Goal: Task Accomplishment & Management: Use online tool/utility

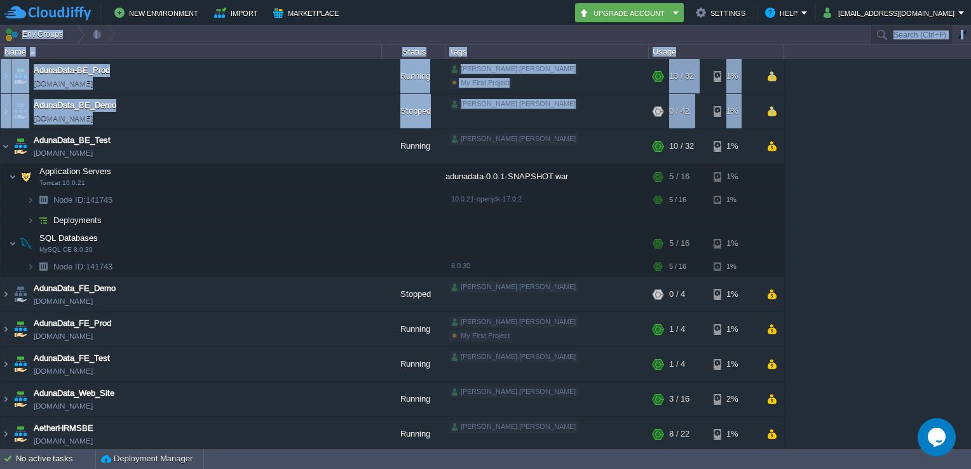
drag, startPoint x: 0, startPoint y: 0, endPoint x: -3, endPoint y: 148, distance: 148.1
click at [0, 148] on html "New Environment Import Marketplace Bonus ₹0.00 Upgrade Account Settings Help [E…" at bounding box center [485, 234] width 971 height 469
drag, startPoint x: -3, startPoint y: 148, endPoint x: 10, endPoint y: 149, distance: 12.1
click at [10, 149] on img at bounding box center [6, 146] width 10 height 34
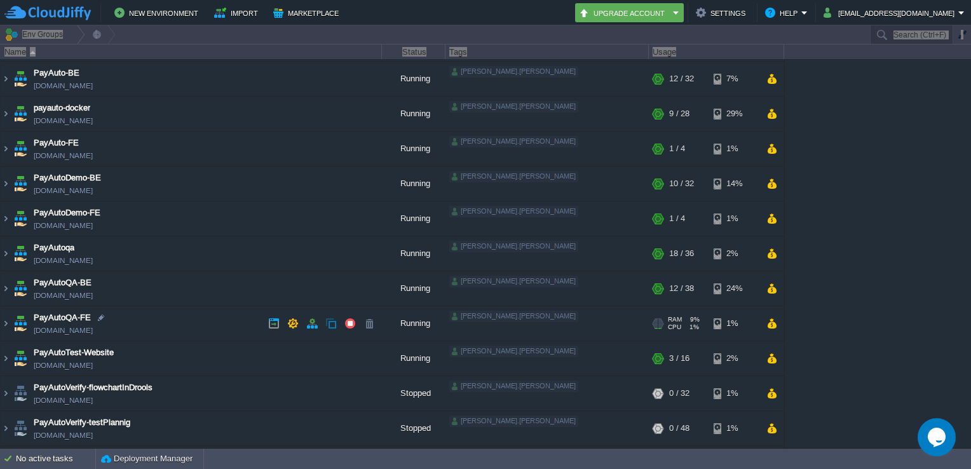
scroll to position [592, 0]
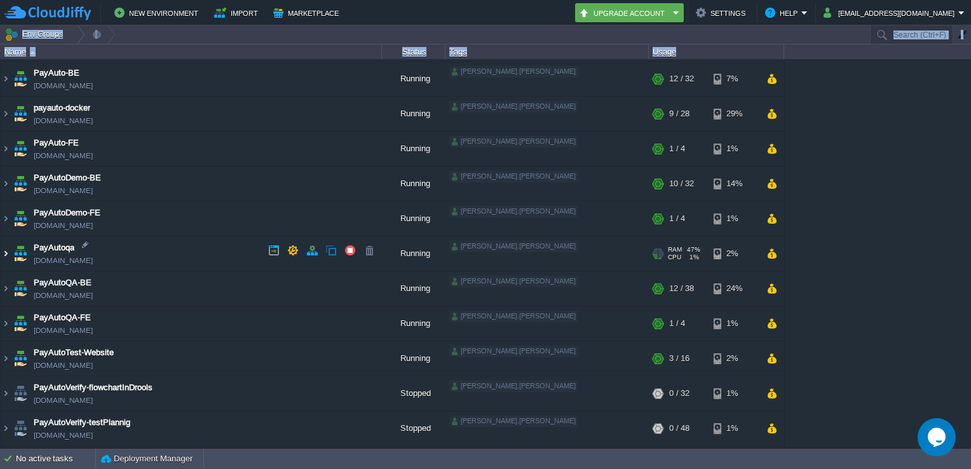
click at [5, 250] on img at bounding box center [6, 253] width 10 height 34
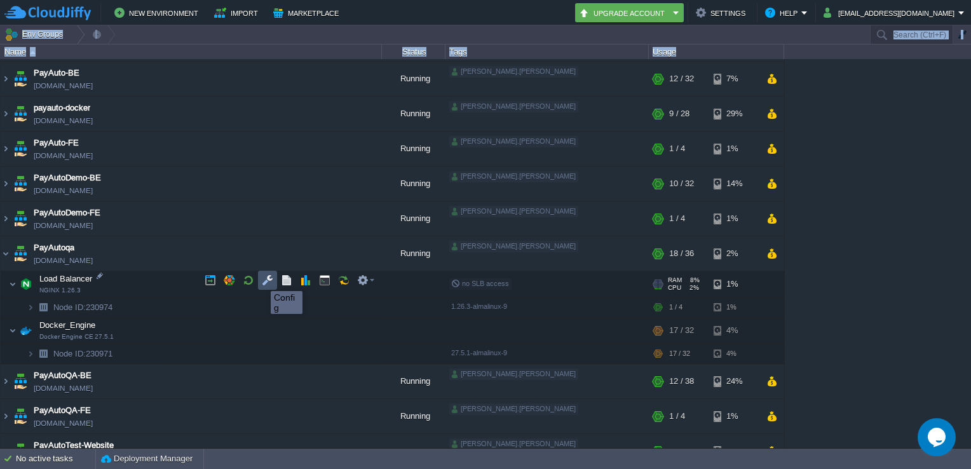
click at [267, 279] on button "button" at bounding box center [267, 279] width 11 height 11
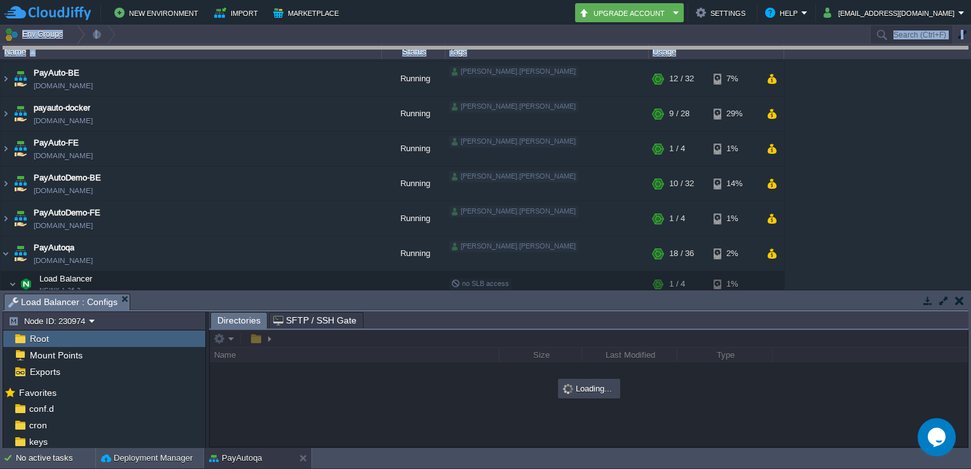
drag, startPoint x: 344, startPoint y: 308, endPoint x: 379, endPoint y: 38, distance: 271.6
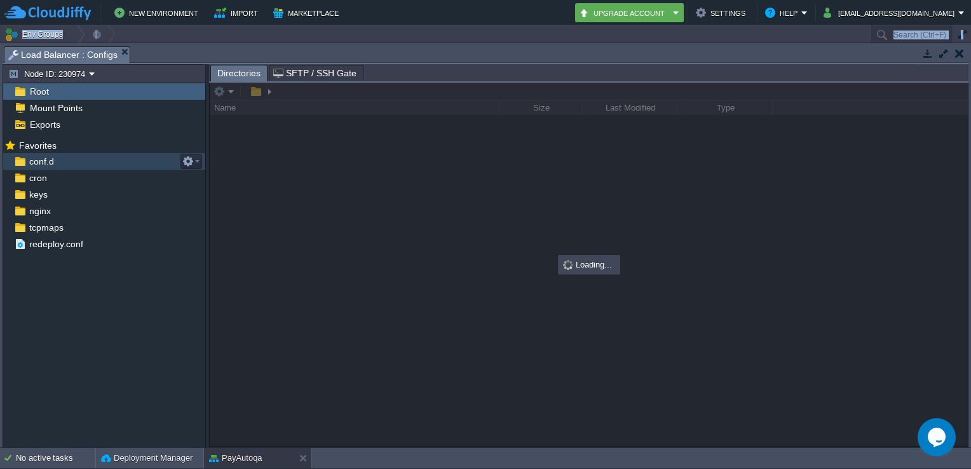
click at [64, 165] on div "conf.d" at bounding box center [104, 161] width 202 height 17
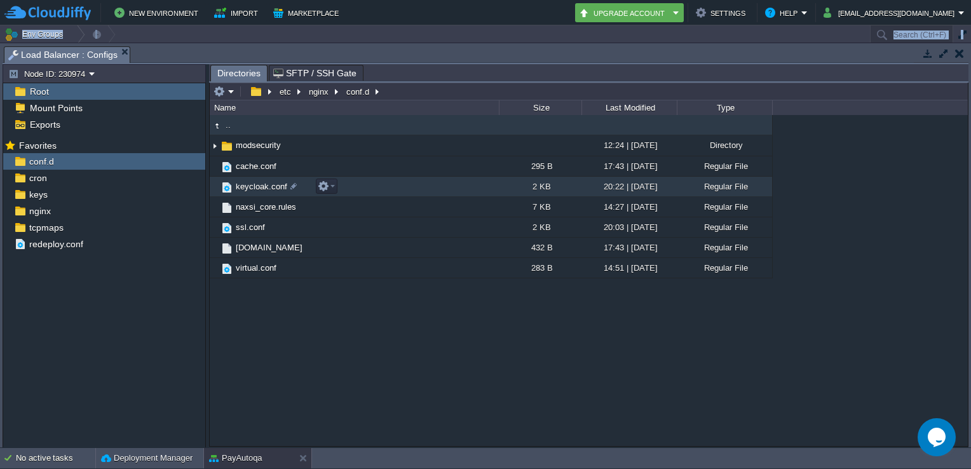
click at [257, 189] on span "keycloak.conf" at bounding box center [261, 186] width 55 height 11
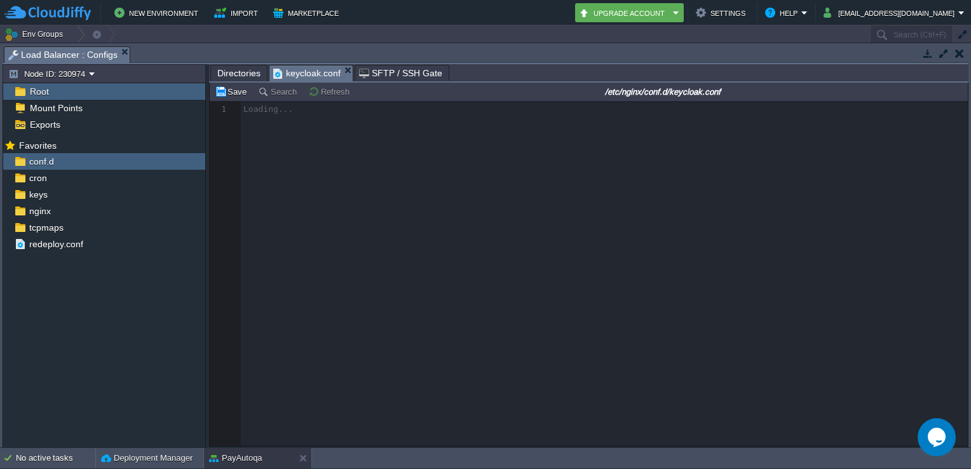
drag, startPoint x: 257, startPoint y: 189, endPoint x: 449, endPoint y: 179, distance: 191.5
click at [449, 179] on div at bounding box center [589, 273] width 758 height 345
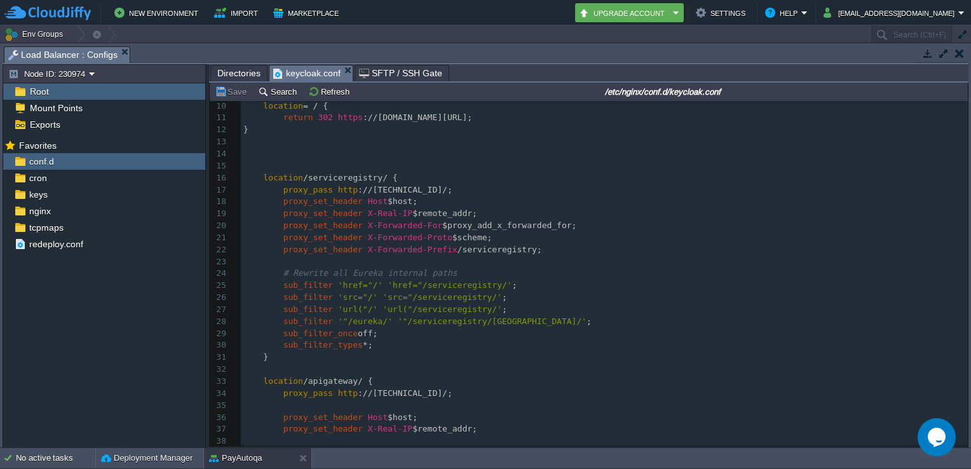
scroll to position [0, 0]
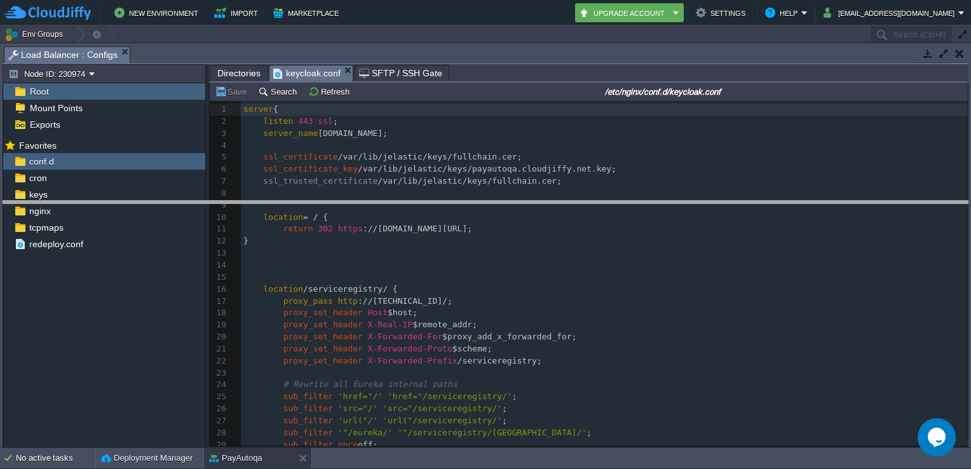
drag, startPoint x: 522, startPoint y: 57, endPoint x: 486, endPoint y: 218, distance: 164.6
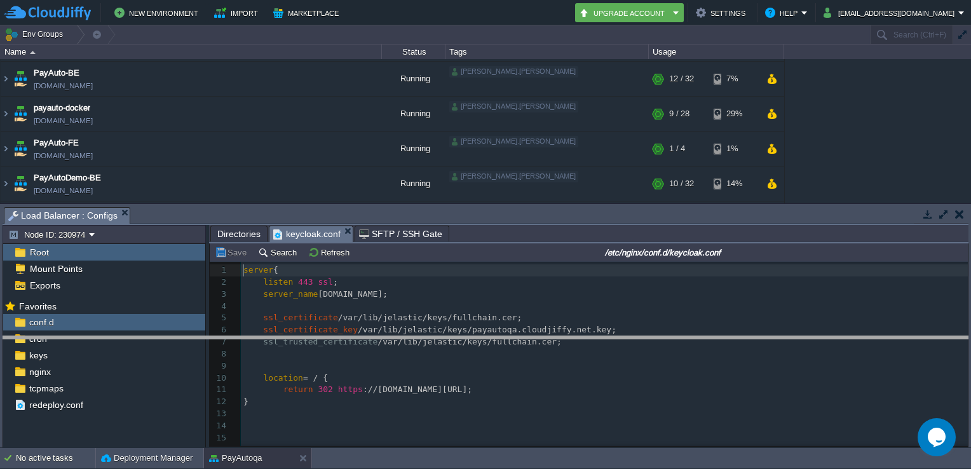
drag, startPoint x: 264, startPoint y: 217, endPoint x: 261, endPoint y: 347, distance: 129.7
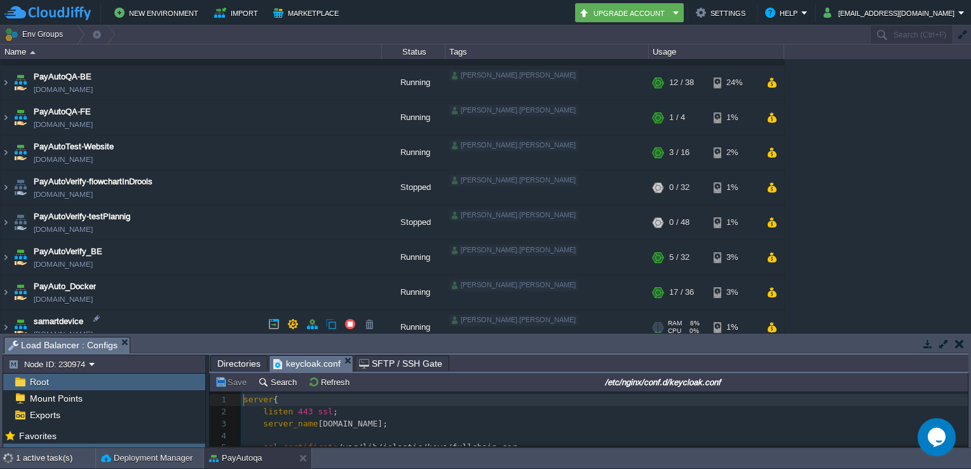
scroll to position [930, 0]
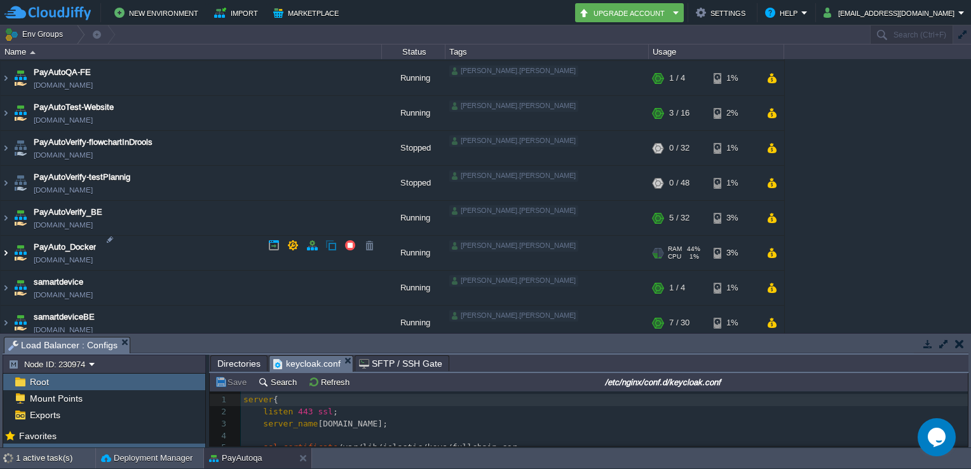
click at [4, 250] on img at bounding box center [6, 253] width 10 height 34
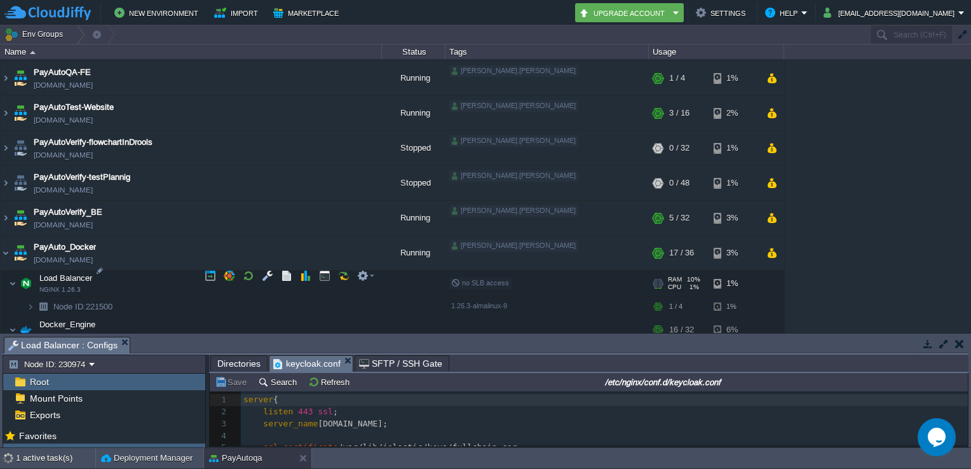
scroll to position [961, 0]
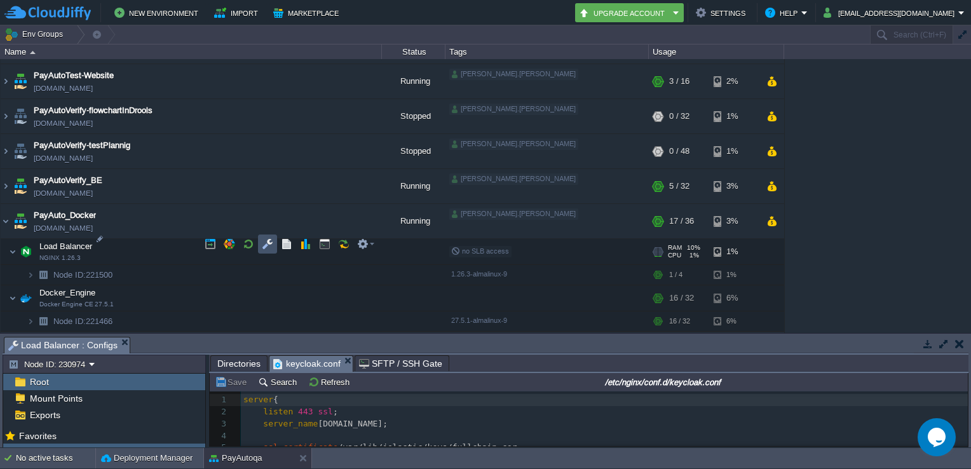
click at [264, 240] on button "button" at bounding box center [267, 243] width 11 height 11
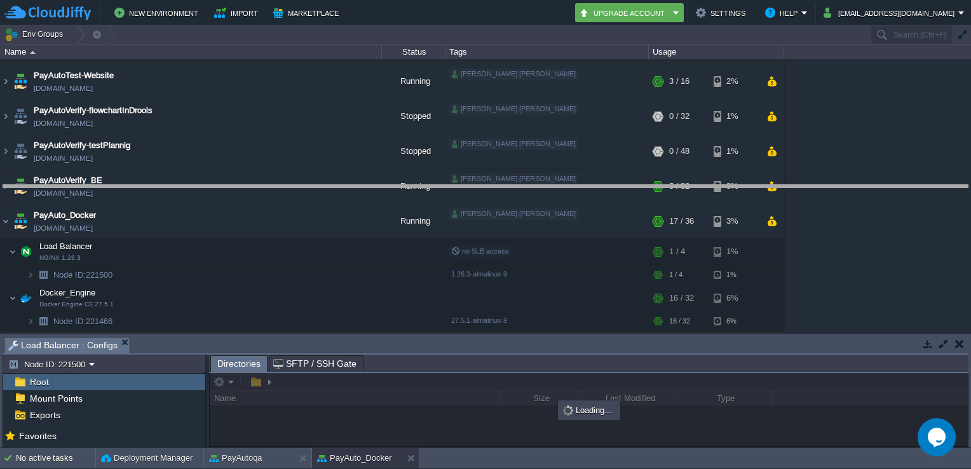
drag, startPoint x: 292, startPoint y: 341, endPoint x: 386, endPoint y: 189, distance: 178.6
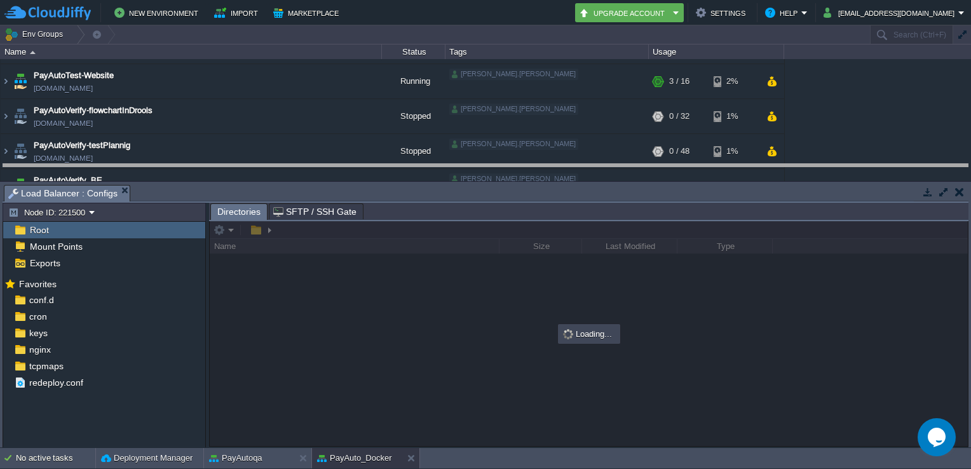
drag, startPoint x: 386, startPoint y: 189, endPoint x: 383, endPoint y: 168, distance: 21.2
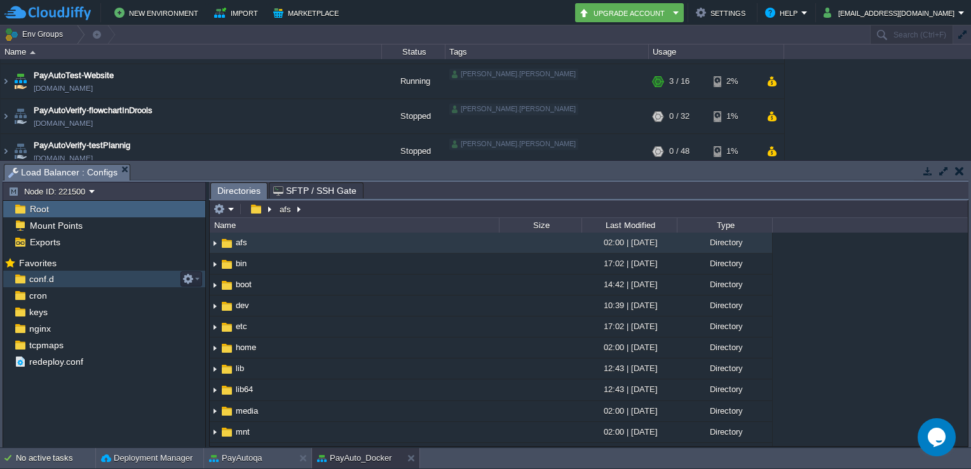
click at [67, 285] on div "conf.d" at bounding box center [104, 279] width 202 height 17
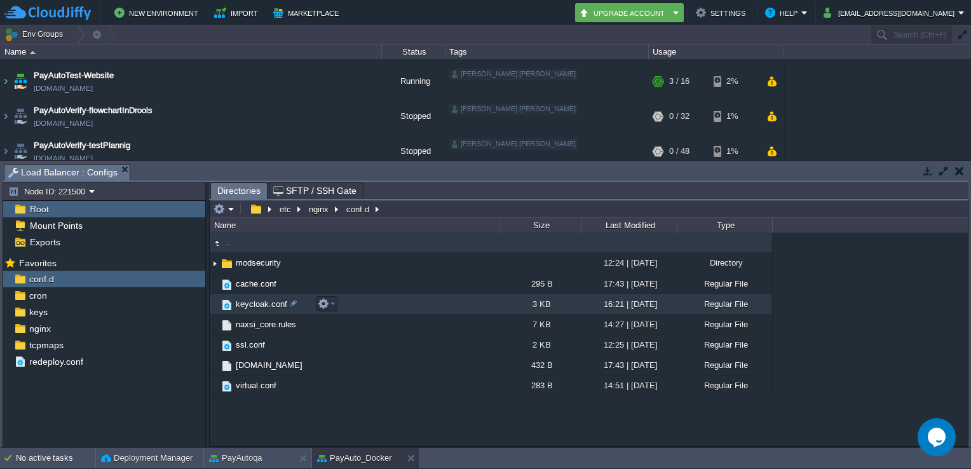
click at [256, 308] on span "keycloak.conf" at bounding box center [261, 304] width 55 height 11
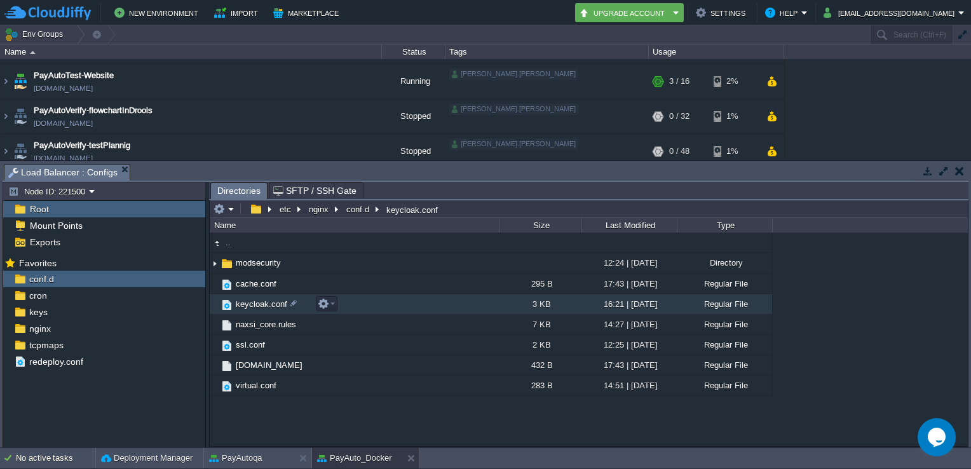
click at [256, 308] on span "keycloak.conf" at bounding box center [261, 304] width 55 height 11
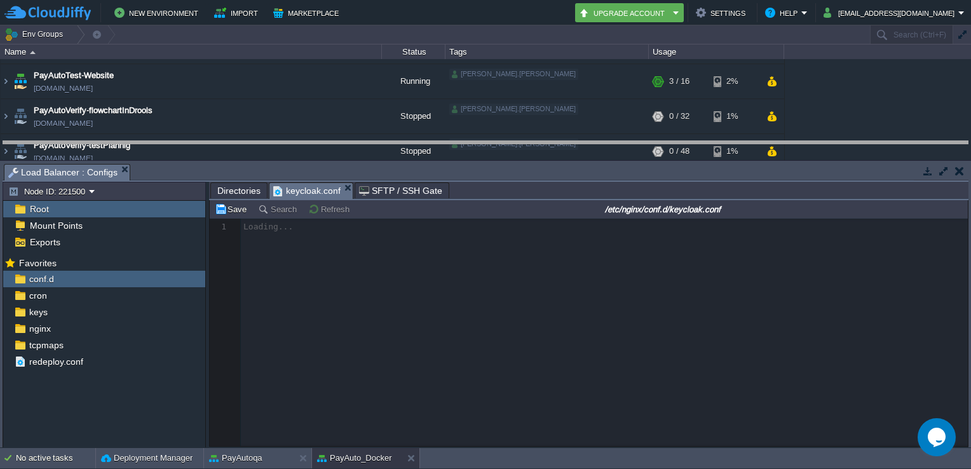
drag, startPoint x: 545, startPoint y: 166, endPoint x: 559, endPoint y: 144, distance: 27.1
click at [559, 144] on body "New Environment Import Marketplace Bonus ₹0.00 Upgrade Account Settings Help [E…" at bounding box center [485, 234] width 971 height 469
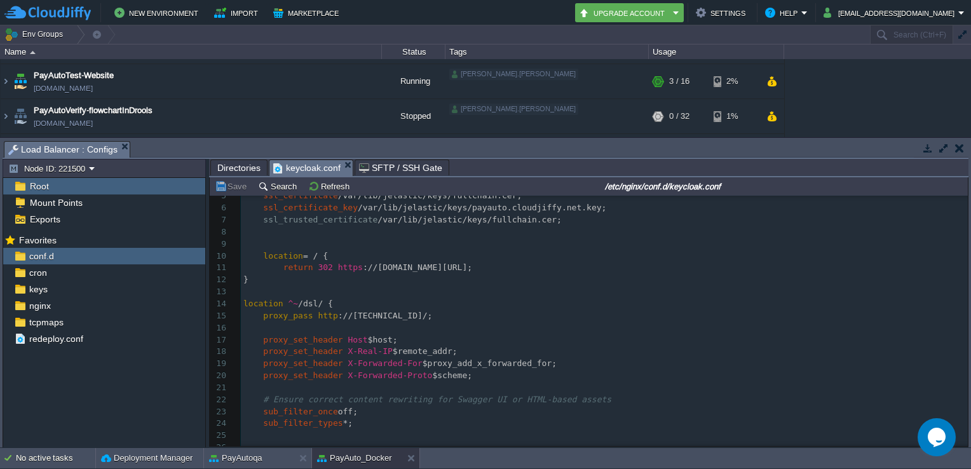
scroll to position [0, 0]
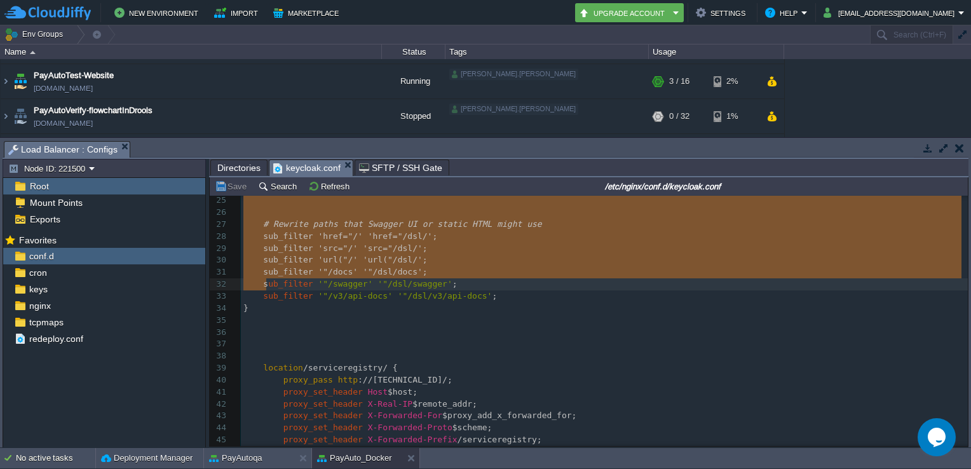
type textarea "location ^~ /dsl/ { proxy_pass [URL][TECHNICAL_ID]; proxy_set_header Host $host…"
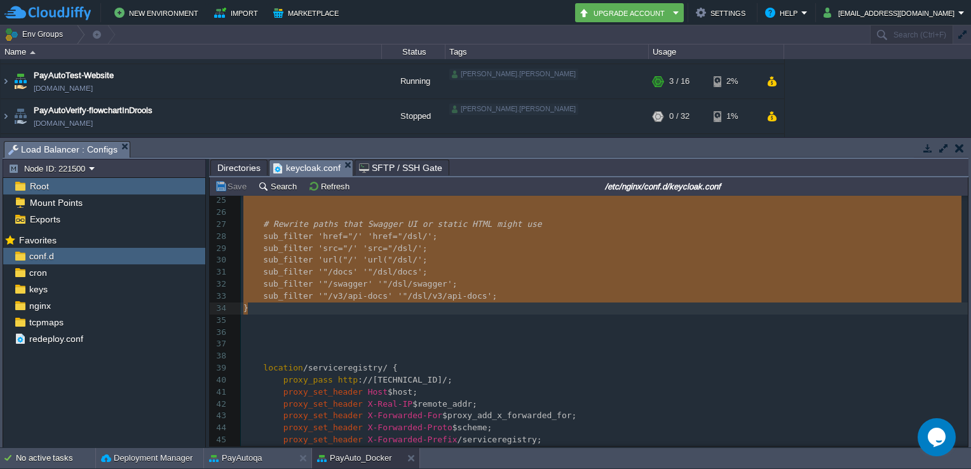
drag, startPoint x: 242, startPoint y: 220, endPoint x: 261, endPoint y: 315, distance: 97.1
click at [251, 459] on button "PayAutoqa" at bounding box center [235, 458] width 53 height 13
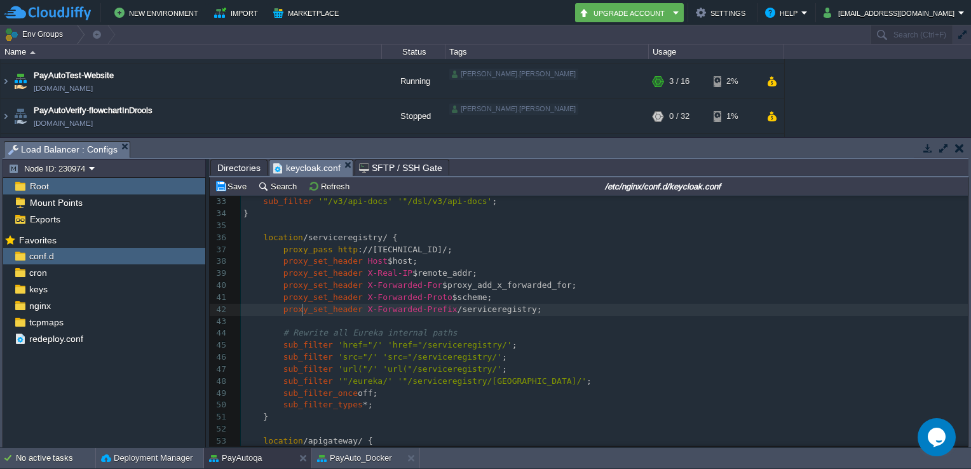
click at [303, 311] on div "xxxxxxxxxx 21 22 # Ensure correct content rewriting for Swagger UI or HTML-base…" at bounding box center [604, 315] width 727 height 527
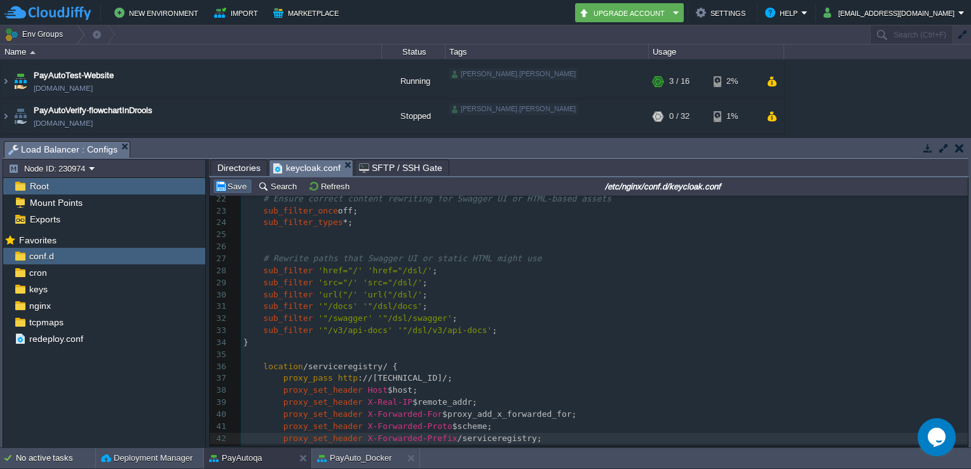
click at [229, 181] on td "Save" at bounding box center [232, 186] width 39 height 15
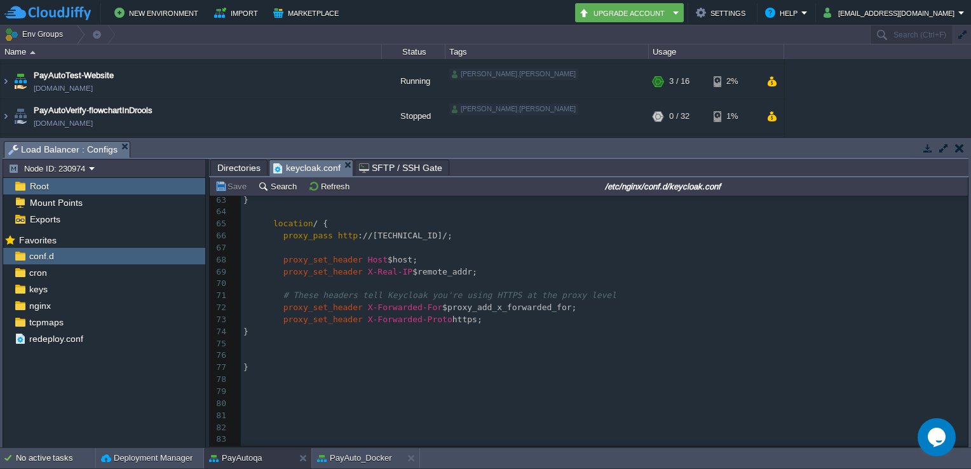
scroll to position [747, 0]
click at [339, 464] on button "PayAuto_Docker" at bounding box center [354, 458] width 75 height 13
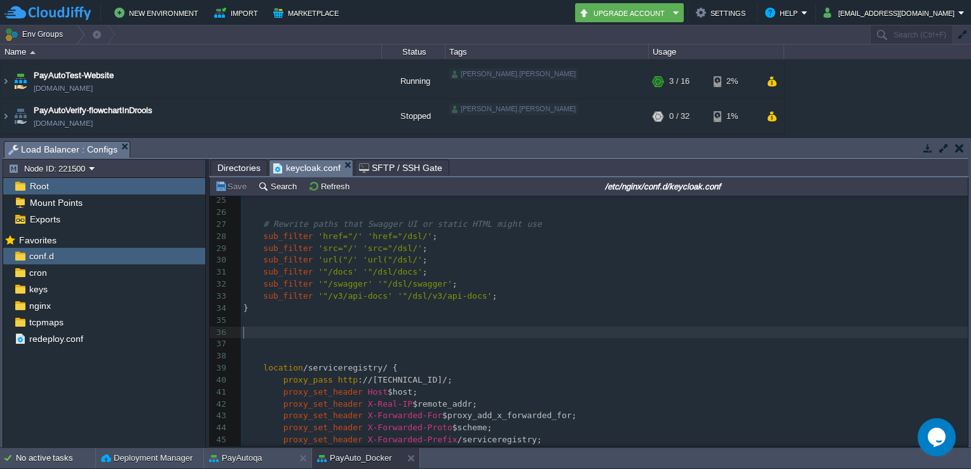
click at [395, 339] on pre "​" at bounding box center [604, 333] width 727 height 12
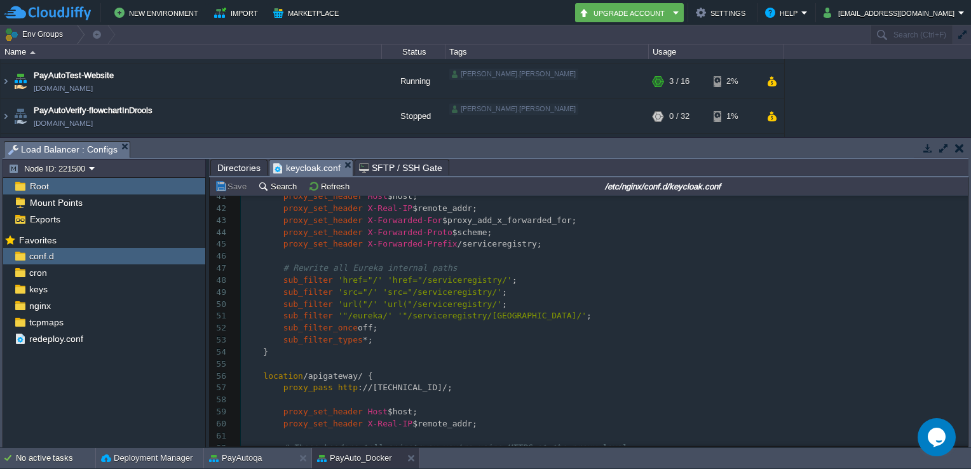
scroll to position [434, 0]
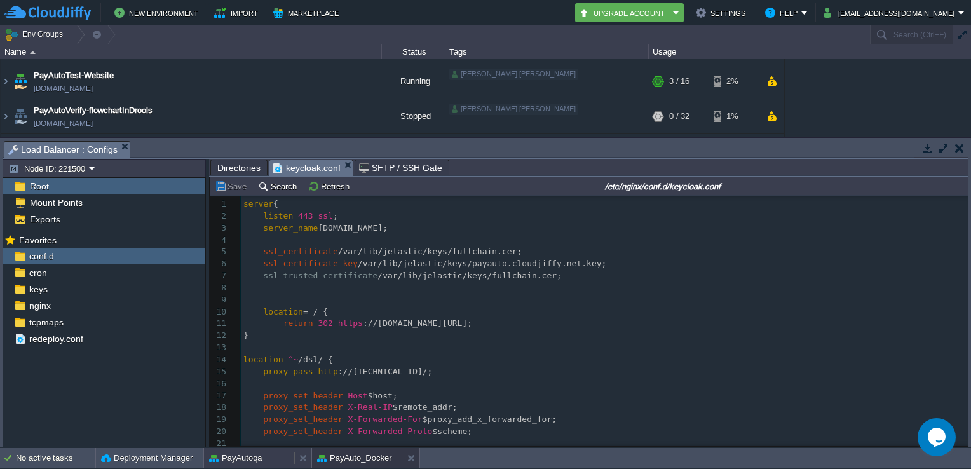
click at [263, 466] on div "PayAutoqa" at bounding box center [249, 458] width 90 height 20
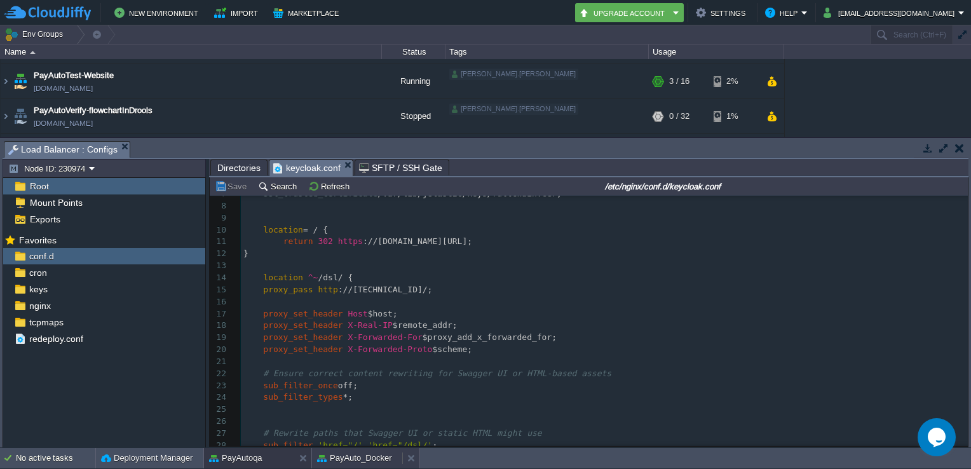
click at [342, 461] on button "PayAuto_Docker" at bounding box center [354, 458] width 75 height 13
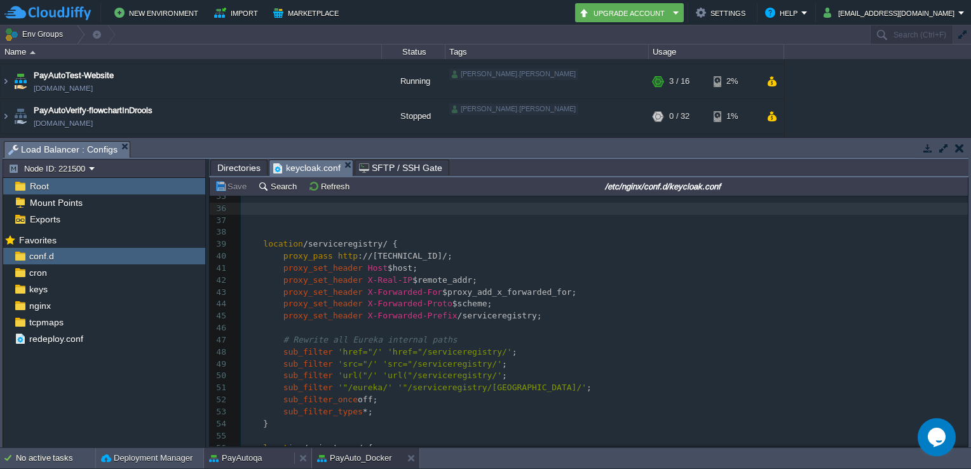
click at [258, 457] on button "PayAutoqa" at bounding box center [235, 458] width 53 height 13
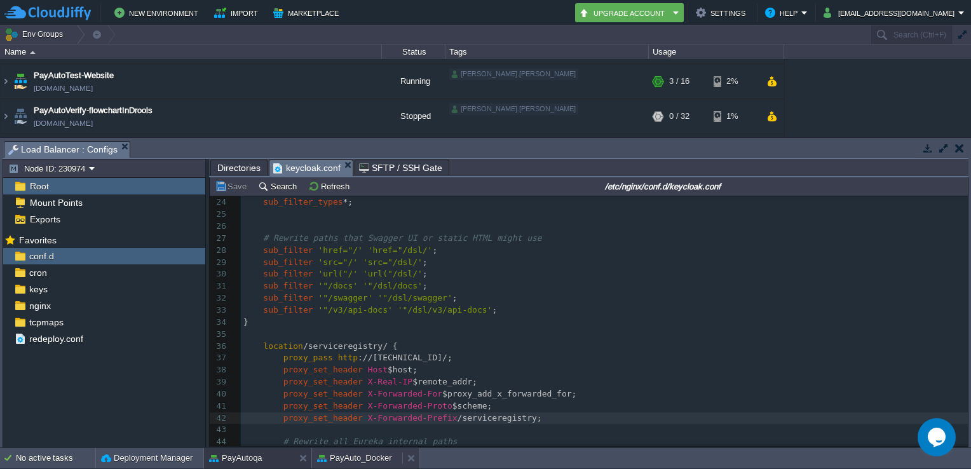
click at [369, 460] on button "PayAuto_Docker" at bounding box center [354, 458] width 75 height 13
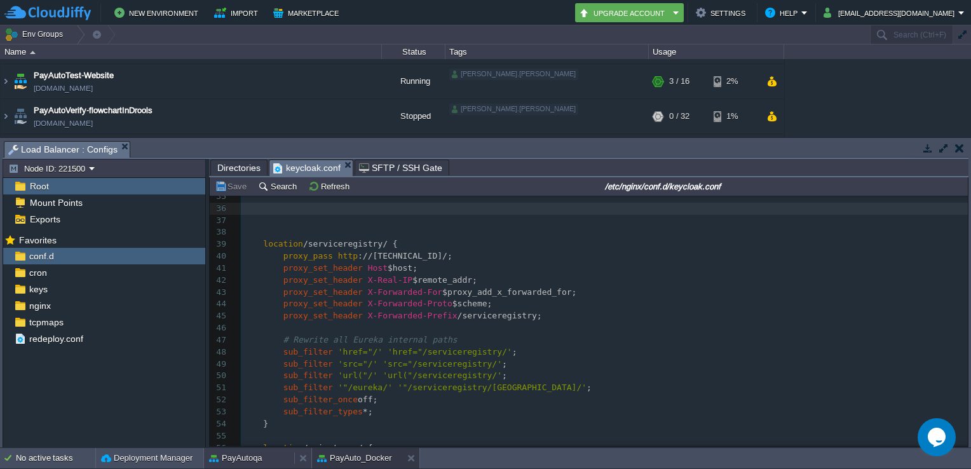
click at [265, 461] on div "PayAutoqa" at bounding box center [249, 458] width 90 height 20
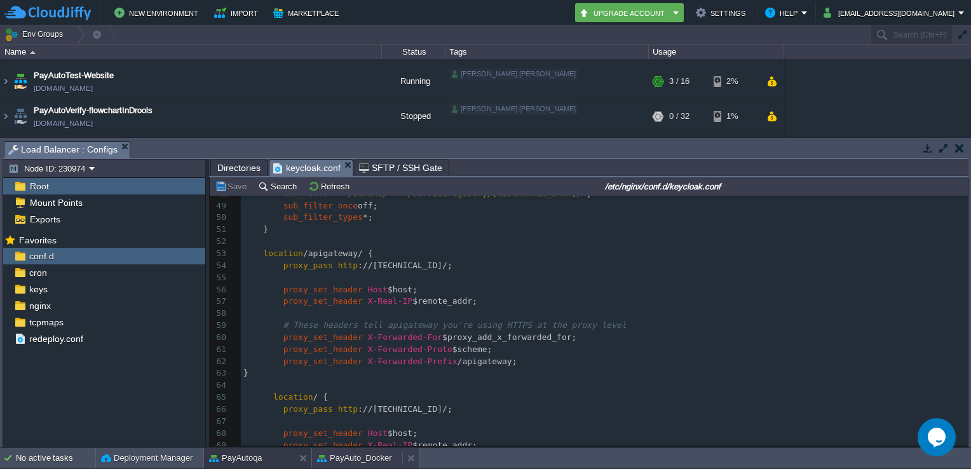
click at [360, 462] on button "PayAuto_Docker" at bounding box center [354, 458] width 75 height 13
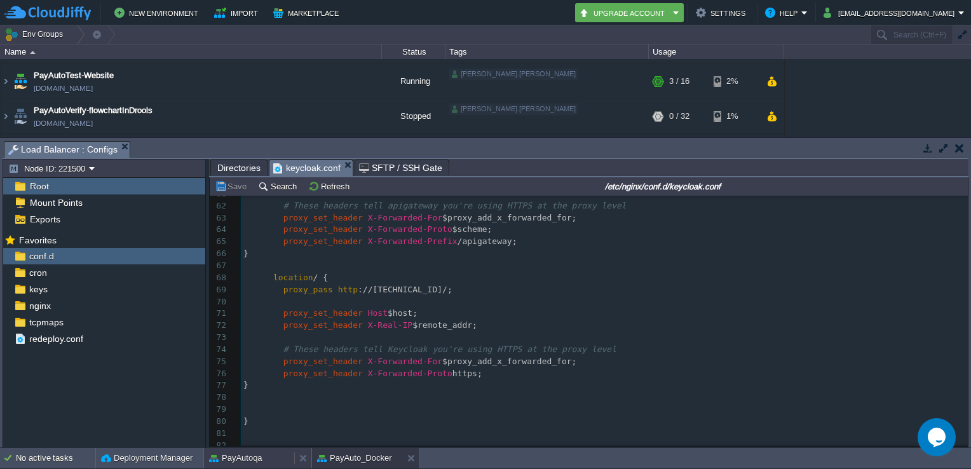
click at [256, 451] on div "PayAutoqa" at bounding box center [249, 458] width 90 height 20
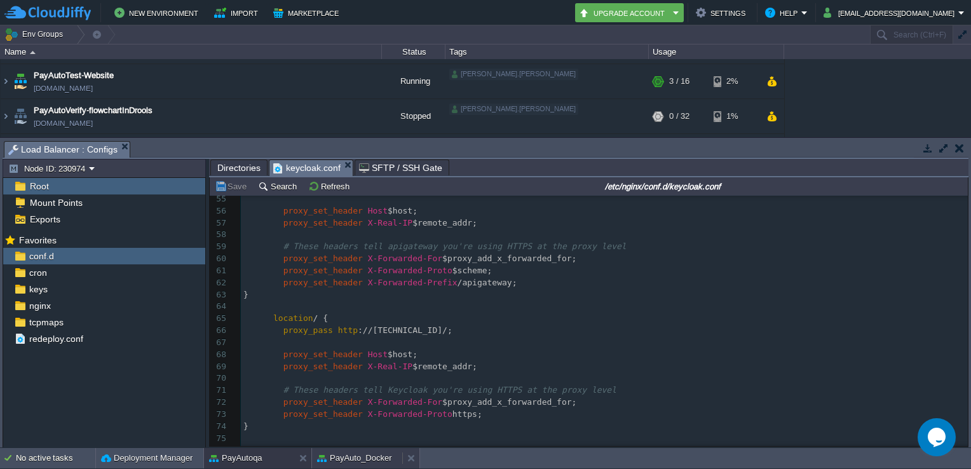
click at [355, 459] on button "PayAuto_Docker" at bounding box center [354, 458] width 75 height 13
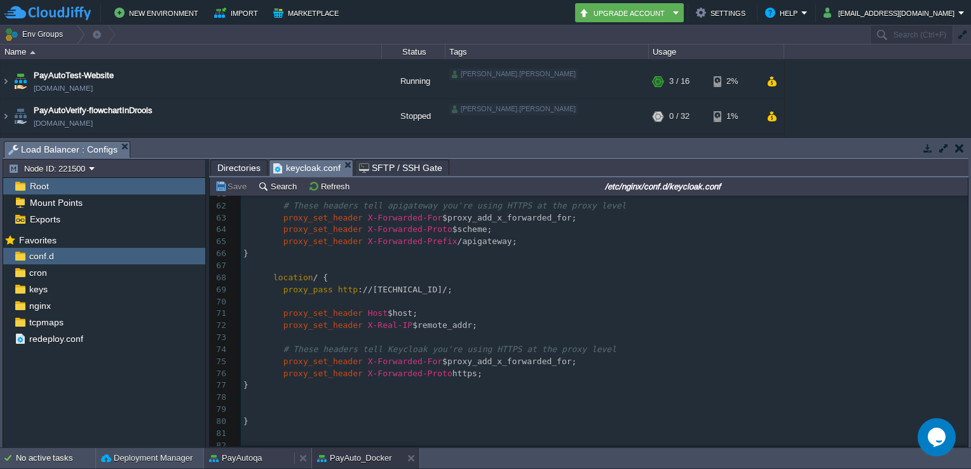
click at [244, 461] on button "PayAutoqa" at bounding box center [235, 458] width 53 height 13
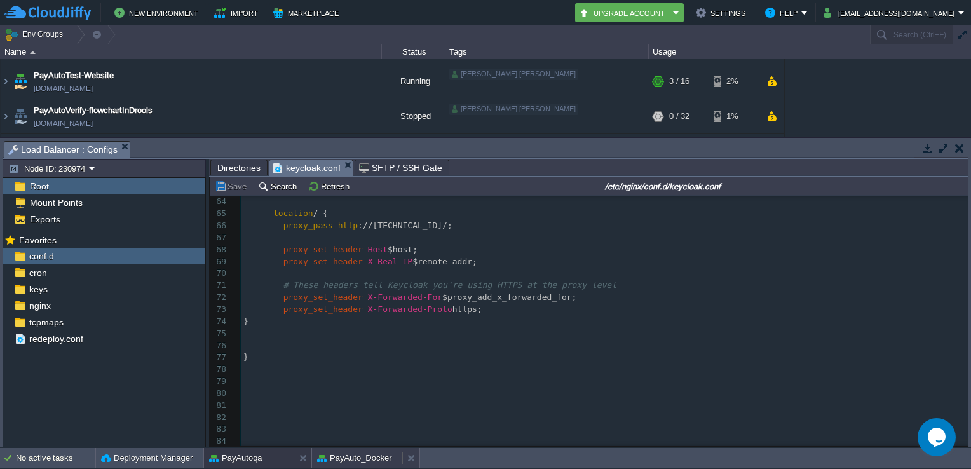
click at [356, 462] on button "PayAuto_Docker" at bounding box center [354, 458] width 75 height 13
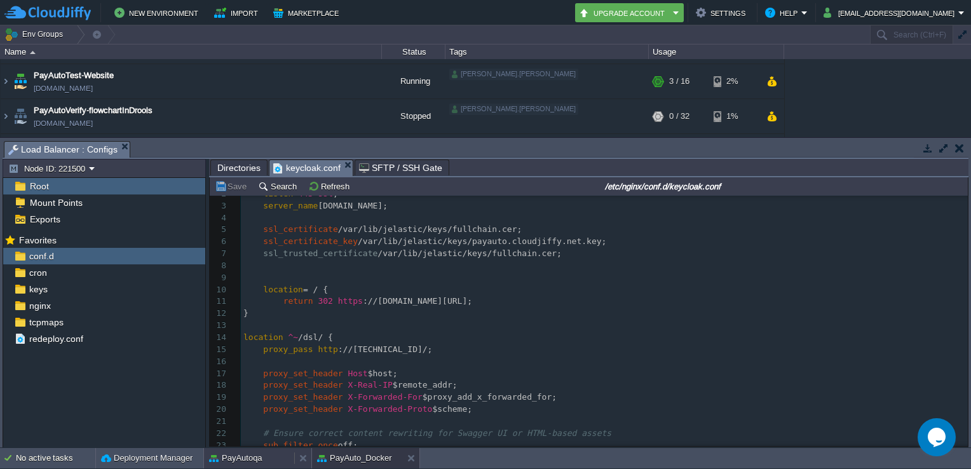
click at [241, 456] on button "PayAutoqa" at bounding box center [235, 458] width 53 height 13
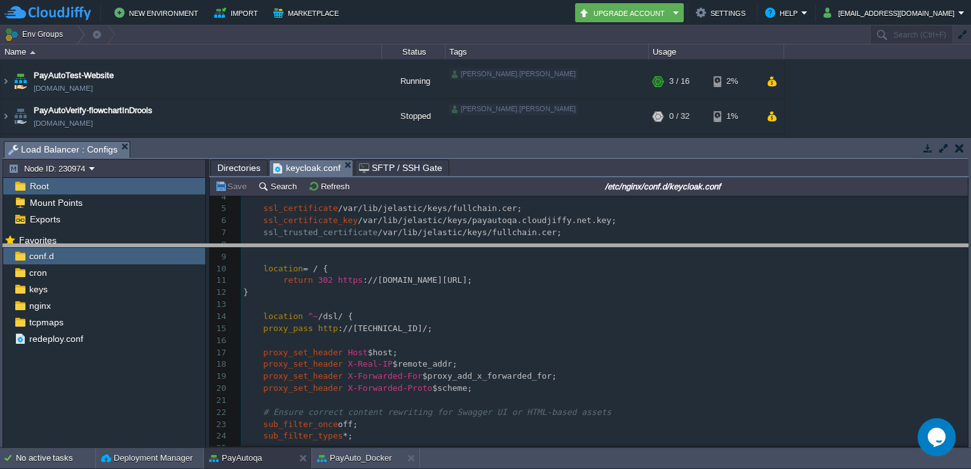
drag, startPoint x: 495, startPoint y: 150, endPoint x: 478, endPoint y: 267, distance: 118.7
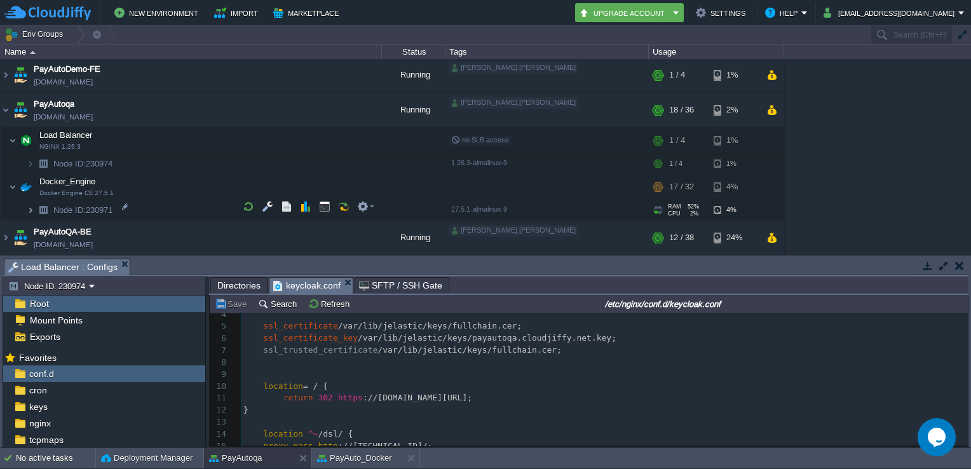
click at [30, 206] on img at bounding box center [31, 210] width 8 height 20
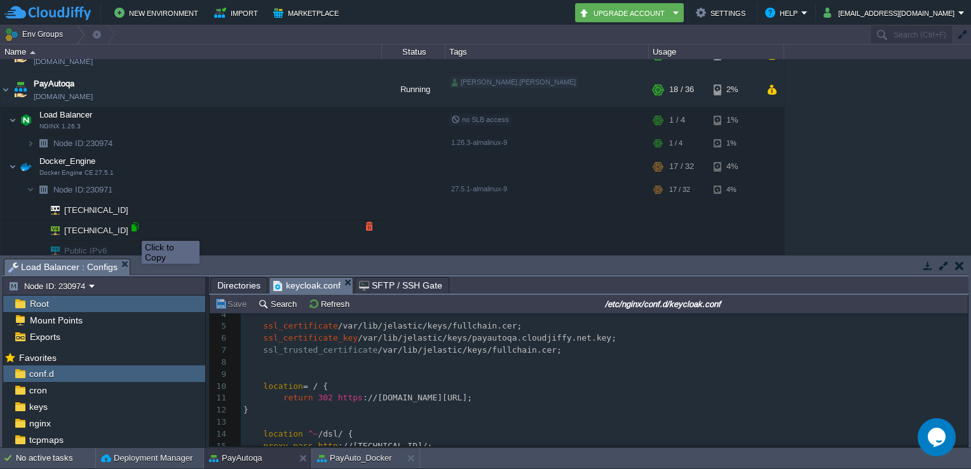
click at [132, 229] on div at bounding box center [134, 226] width 11 height 11
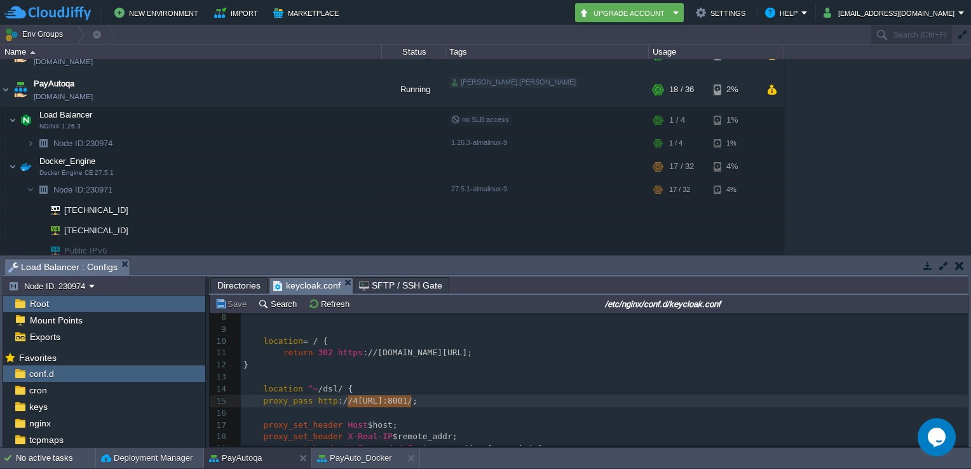
type textarea "[TECHNICAL_ID]"
drag, startPoint x: 346, startPoint y: 405, endPoint x: 409, endPoint y: 405, distance: 62.9
click at [241, 308] on button "Save" at bounding box center [233, 303] width 36 height 11
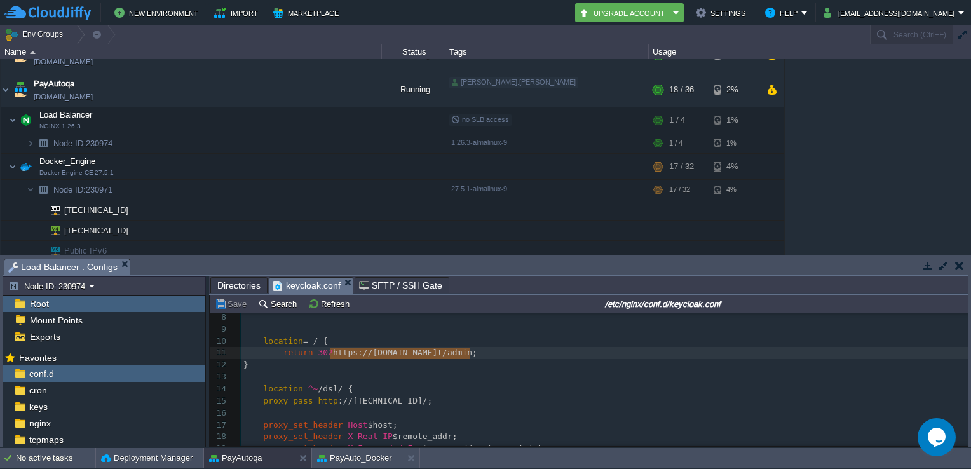
type textarea "[URL][DOMAIN_NAME]"
drag, startPoint x: 329, startPoint y: 355, endPoint x: 475, endPoint y: 352, distance: 145.5
click at [407, 357] on span "://[DOMAIN_NAME]" at bounding box center [397, 353] width 79 height 10
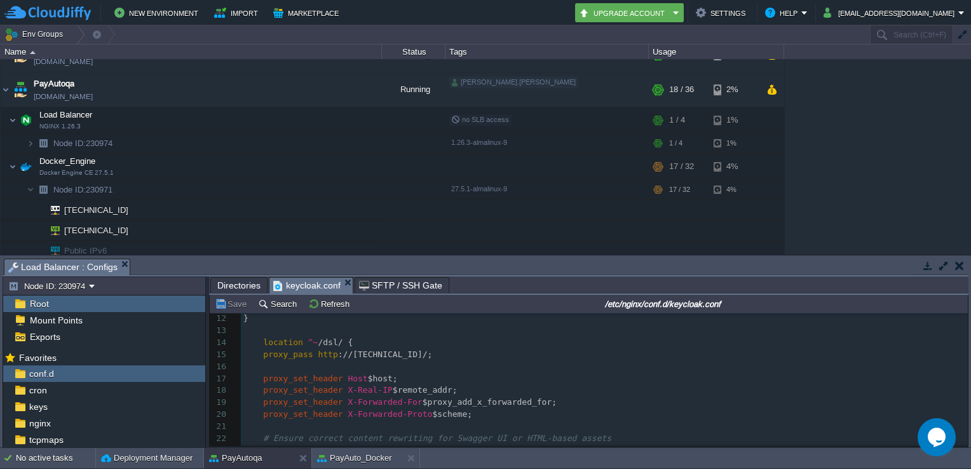
scroll to position [135, 0]
type textarea "[TECHNICAL_ID]"
drag, startPoint x: 342, startPoint y: 355, endPoint x: 410, endPoint y: 358, distance: 68.7
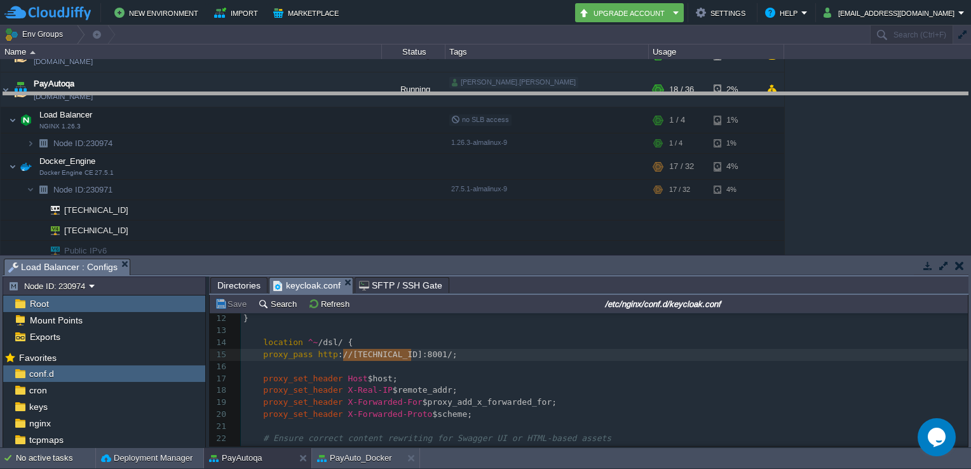
drag, startPoint x: 389, startPoint y: 262, endPoint x: 425, endPoint y: 95, distance: 170.4
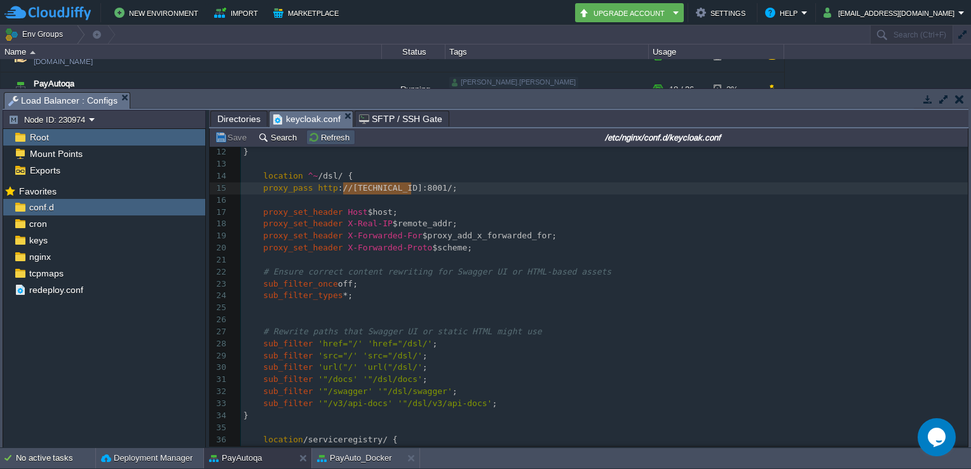
click at [316, 136] on button "Refresh" at bounding box center [330, 137] width 45 height 11
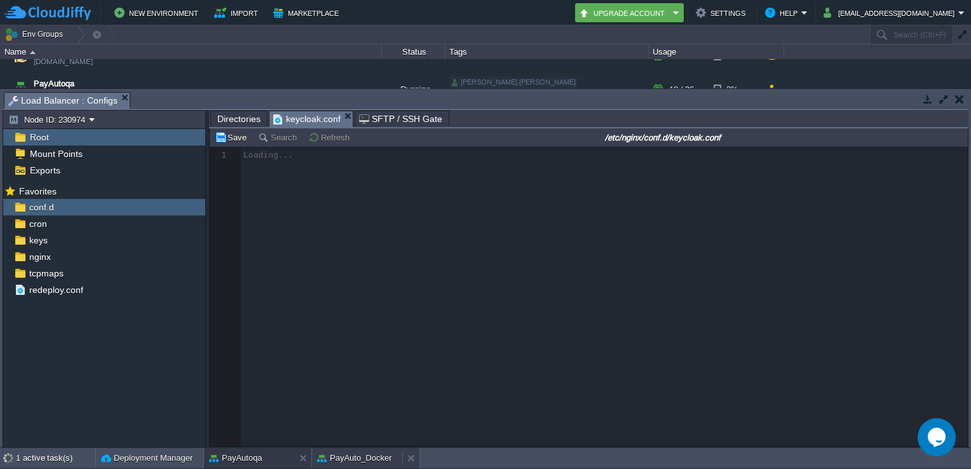
click at [341, 453] on button "PayAuto_Docker" at bounding box center [354, 458] width 75 height 13
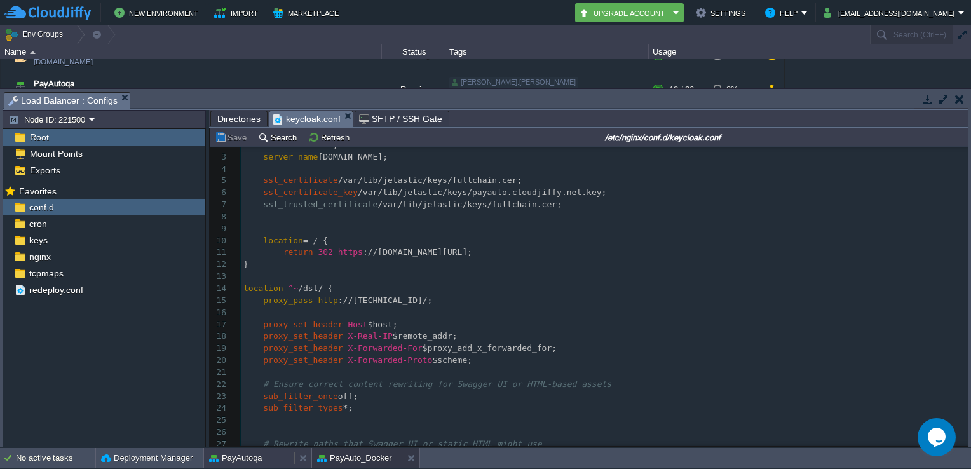
click at [256, 455] on button "PayAutoqa" at bounding box center [235, 458] width 53 height 13
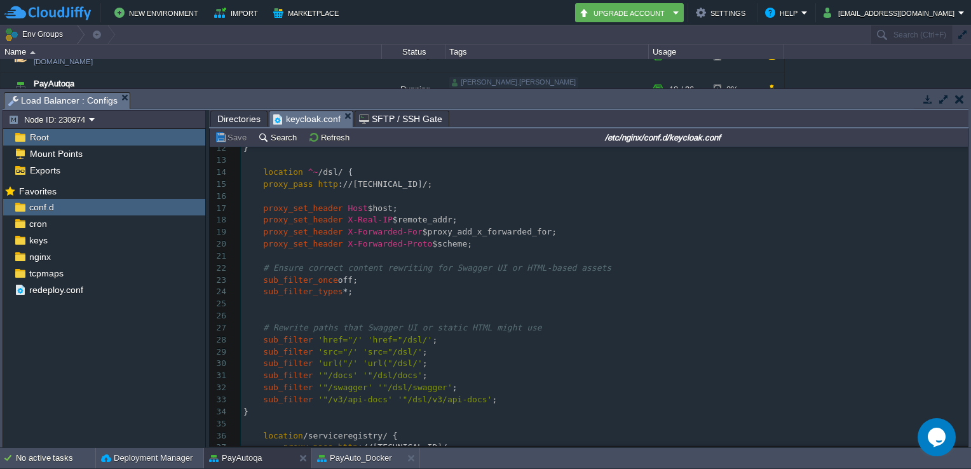
scroll to position [223, 0]
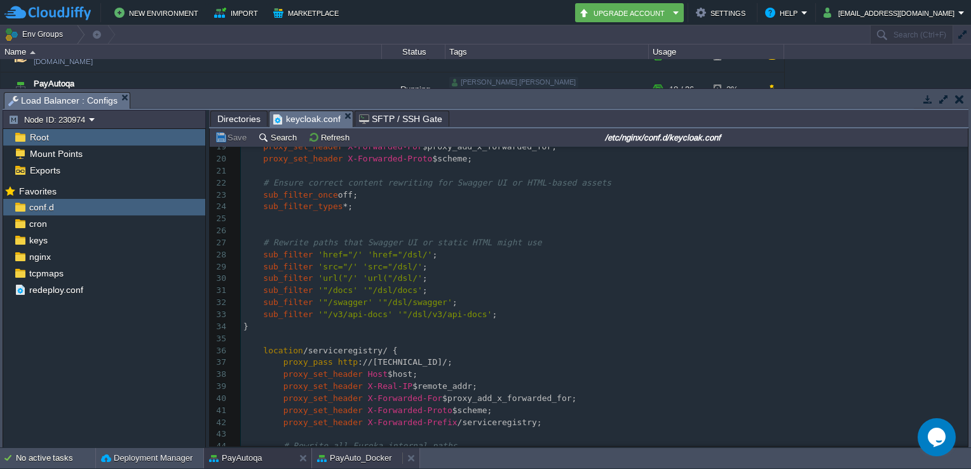
click at [359, 459] on button "PayAuto_Docker" at bounding box center [354, 458] width 75 height 13
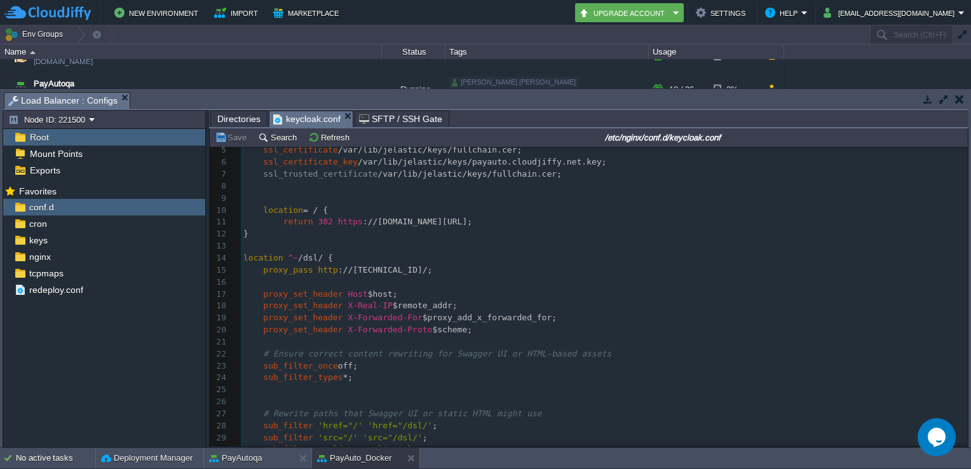
scroll to position [52, 0]
click at [256, 459] on button "PayAutoqa" at bounding box center [235, 458] width 53 height 13
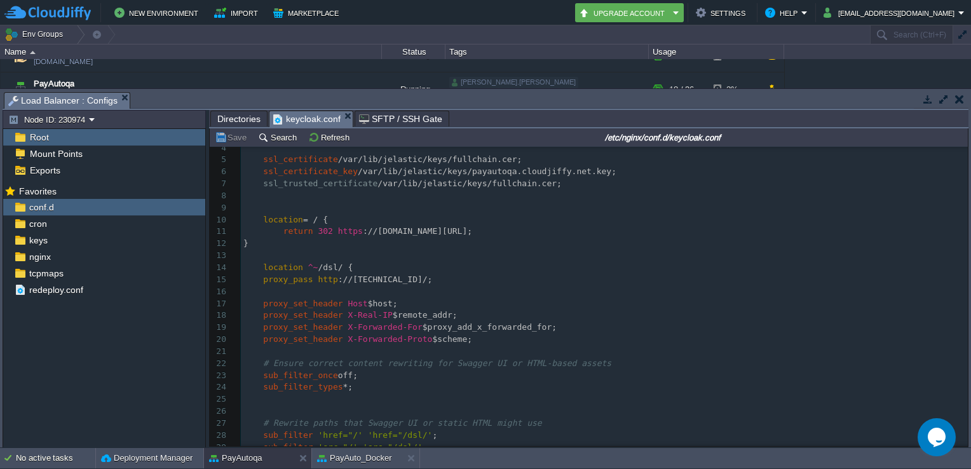
scroll to position [40, 0]
click at [356, 454] on button "PayAuto_Docker" at bounding box center [354, 458] width 75 height 13
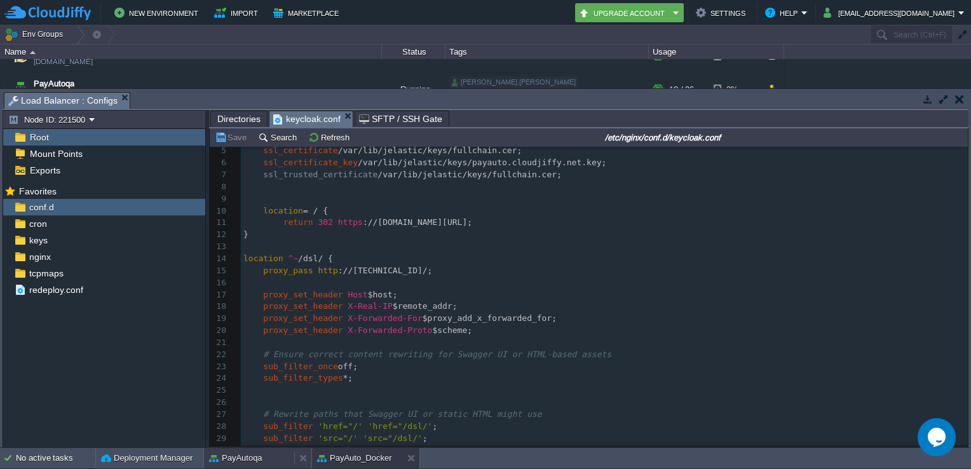
click at [257, 456] on button "PayAutoqa" at bounding box center [235, 458] width 53 height 13
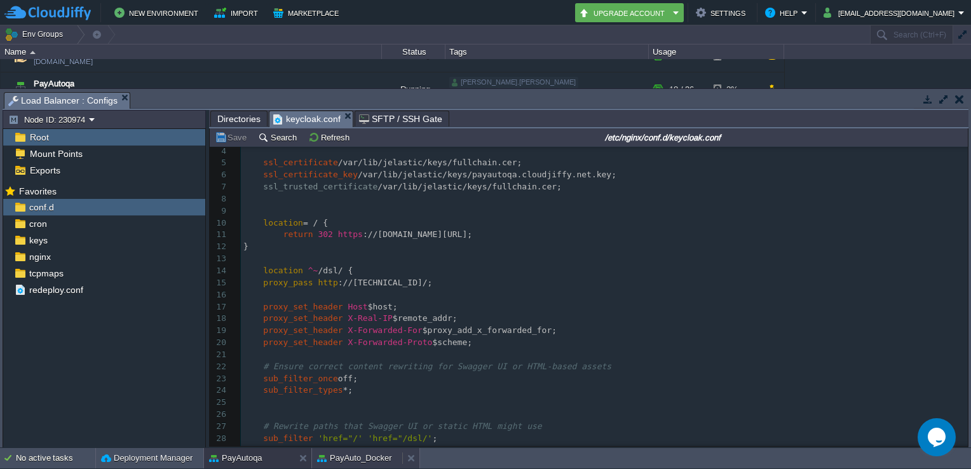
click at [351, 461] on button "PayAuto_Docker" at bounding box center [354, 458] width 75 height 13
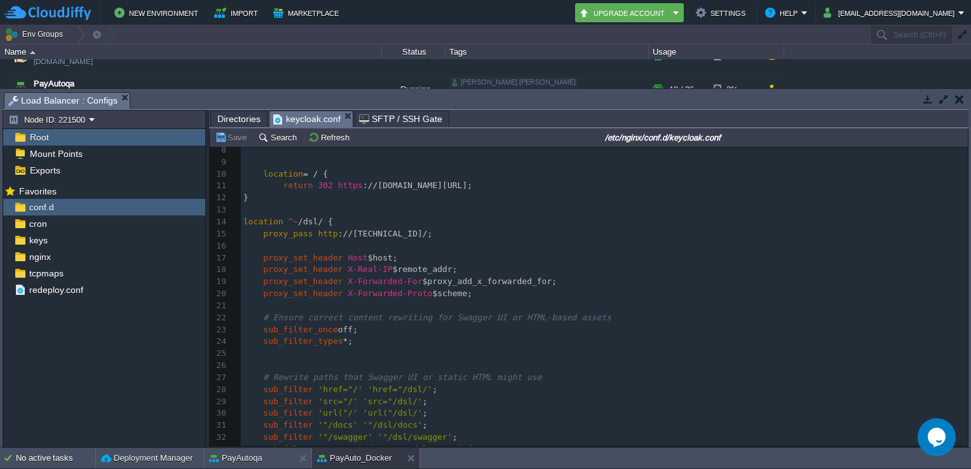
scroll to position [83, 0]
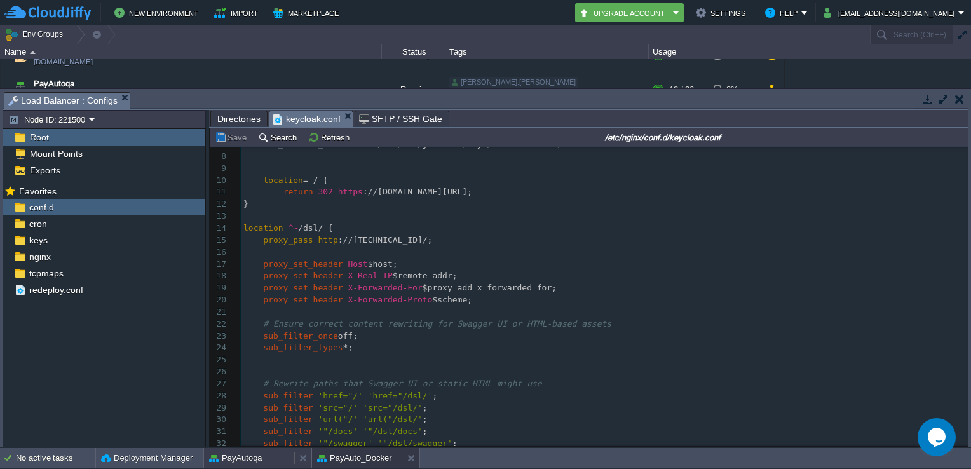
click at [216, 454] on button "PayAutoqa" at bounding box center [235, 458] width 53 height 13
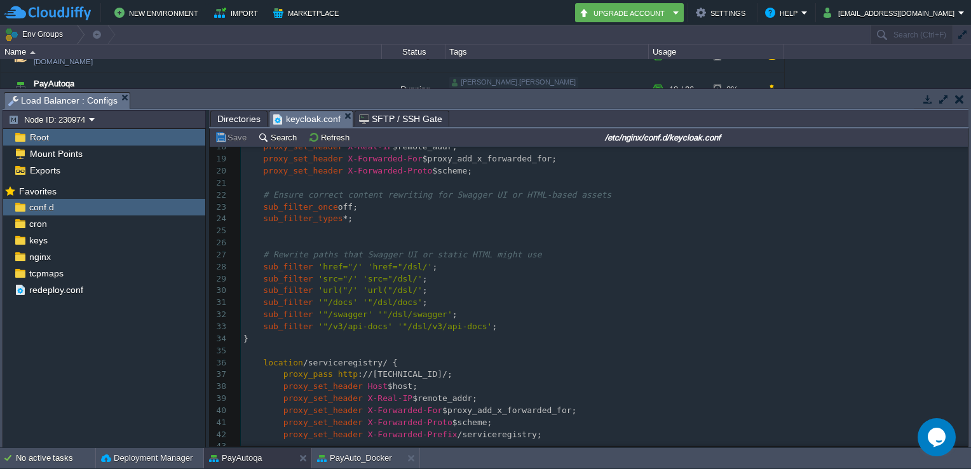
scroll to position [213, 0]
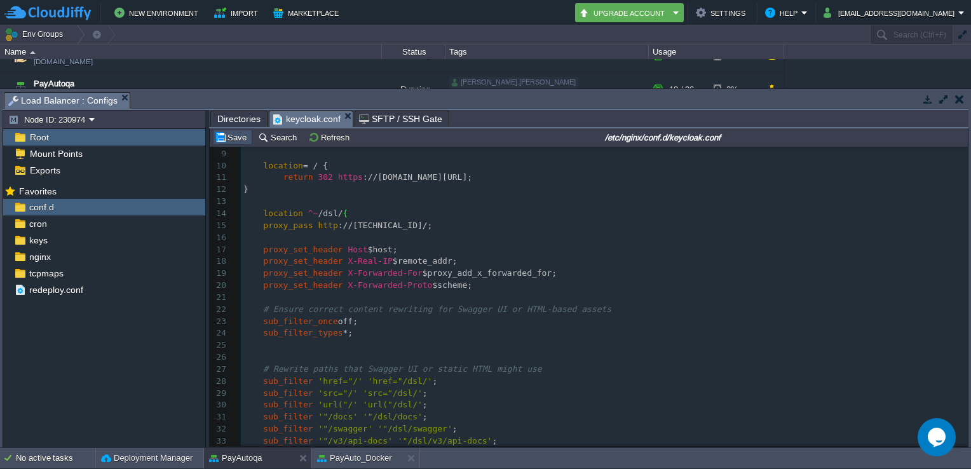
click at [230, 135] on button "Save" at bounding box center [233, 137] width 36 height 11
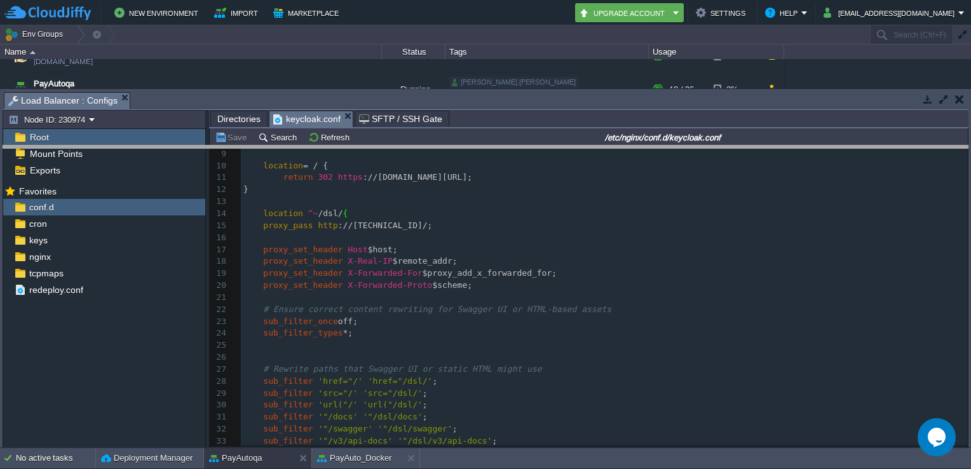
drag, startPoint x: 602, startPoint y: 104, endPoint x: 582, endPoint y: 291, distance: 187.9
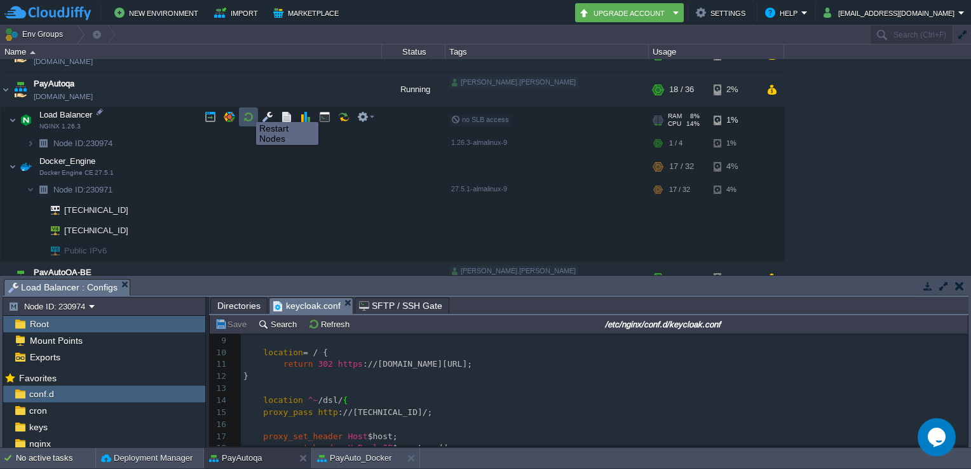
click at [247, 111] on button "button" at bounding box center [248, 116] width 11 height 11
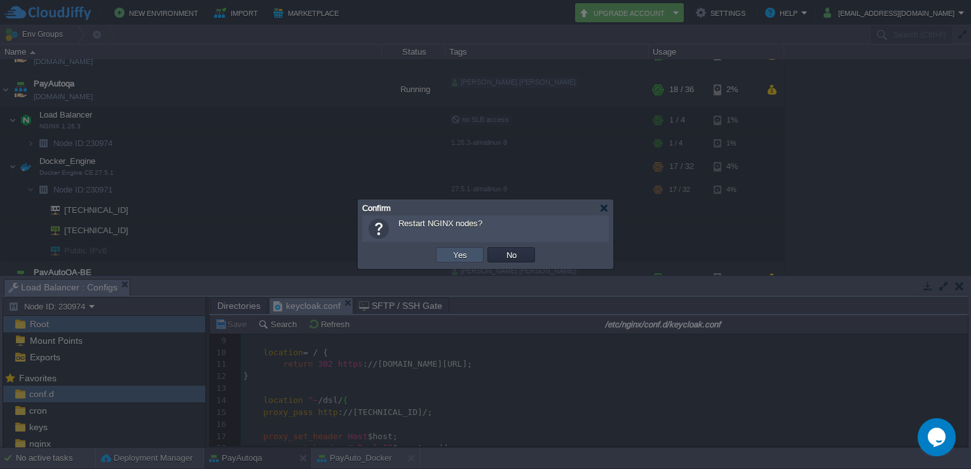
click at [452, 255] on button "Yes" at bounding box center [460, 254] width 22 height 11
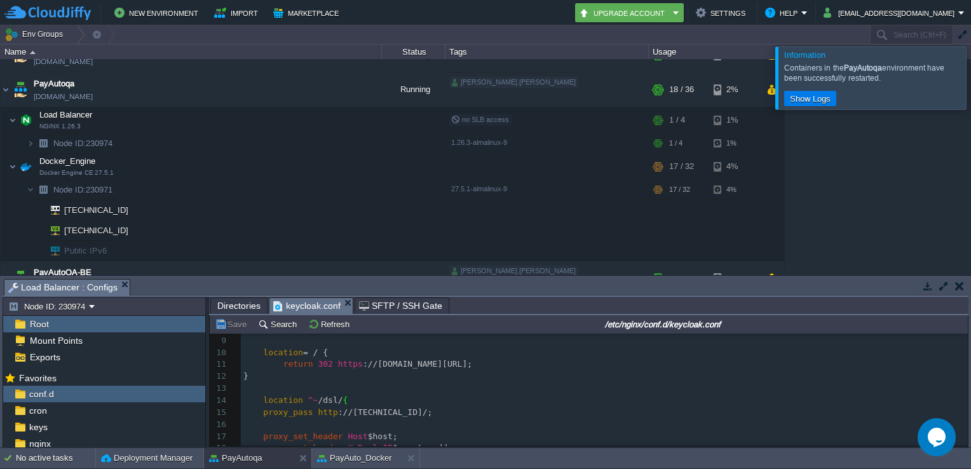
click at [970, 78] on div at bounding box center [986, 77] width 0 height 62
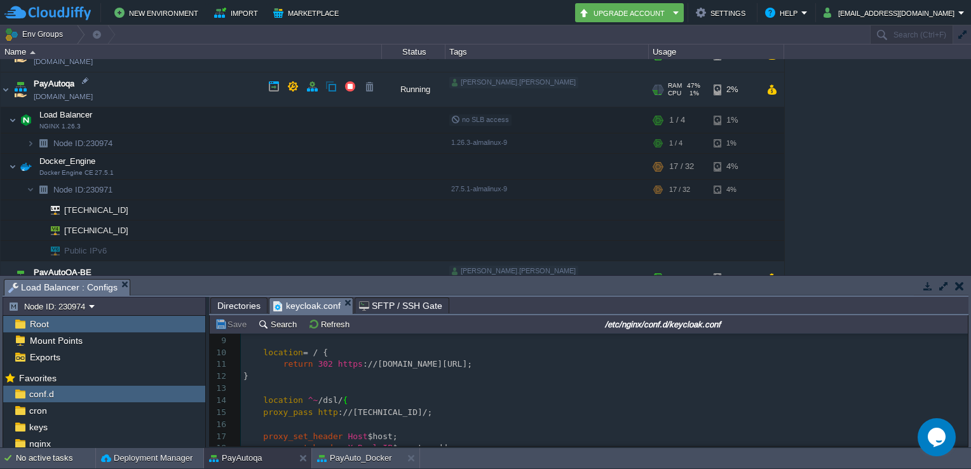
drag, startPoint x: 119, startPoint y: 91, endPoint x: 111, endPoint y: 92, distance: 8.4
click at [111, 92] on td "PayAutoqa [DOMAIN_NAME]" at bounding box center [191, 89] width 381 height 35
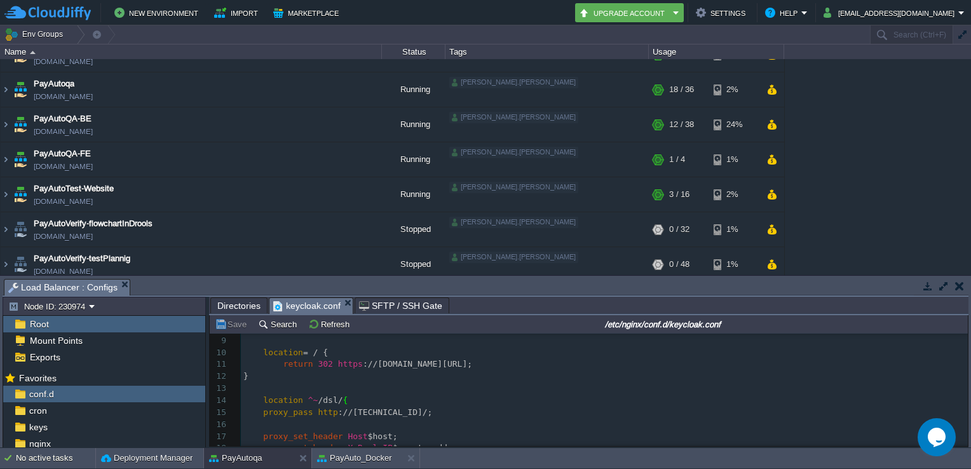
copy td "[DOMAIN_NAME]"
click at [959, 288] on button "button" at bounding box center [959, 285] width 9 height 11
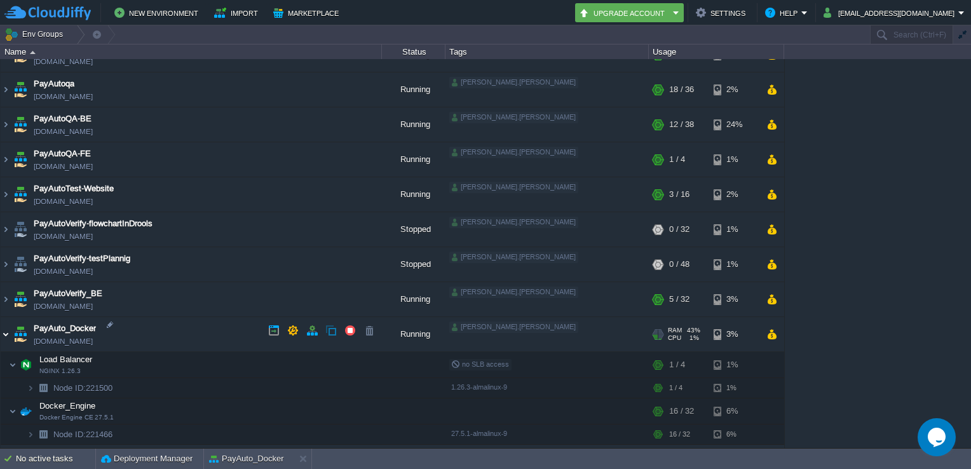
click at [6, 327] on img at bounding box center [6, 334] width 10 height 34
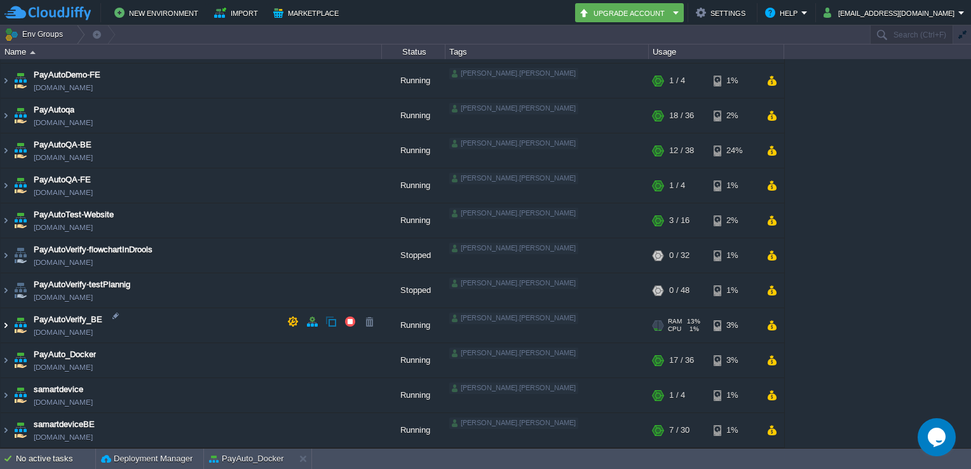
scroll to position [724, 0]
